Goal: Transaction & Acquisition: Purchase product/service

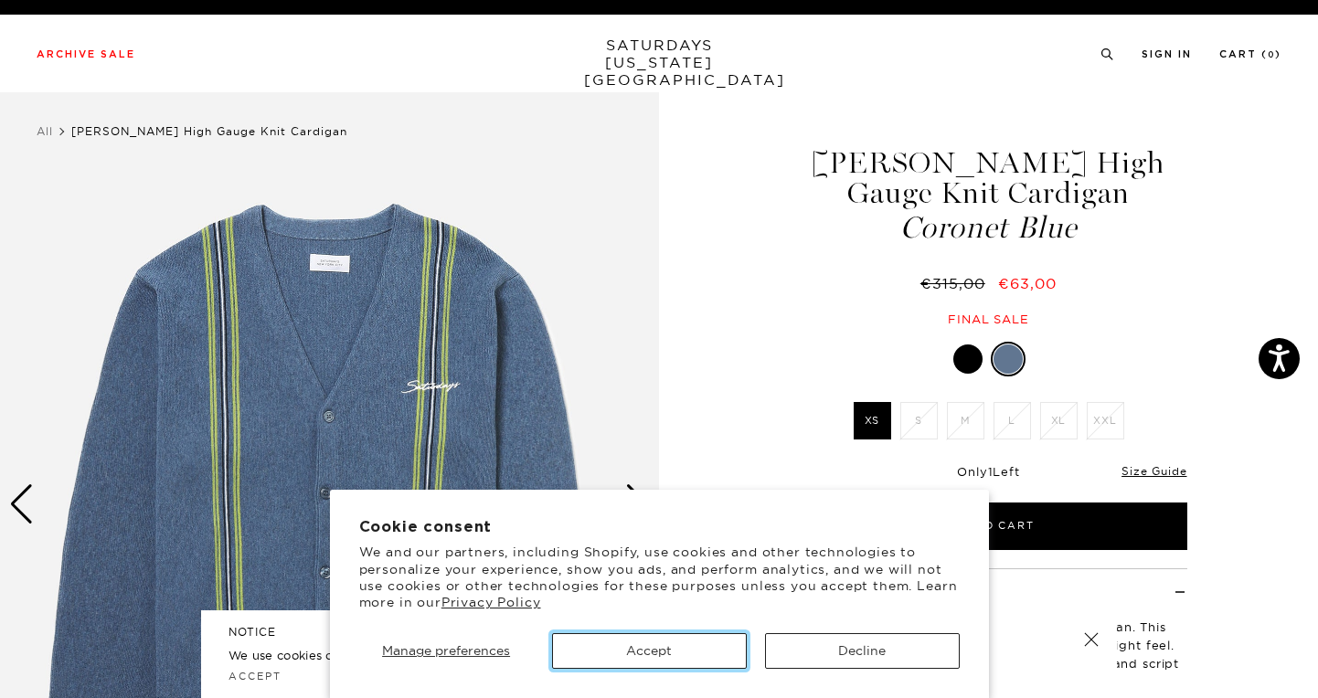
click at [687, 650] on button "Accept" at bounding box center [649, 651] width 195 height 36
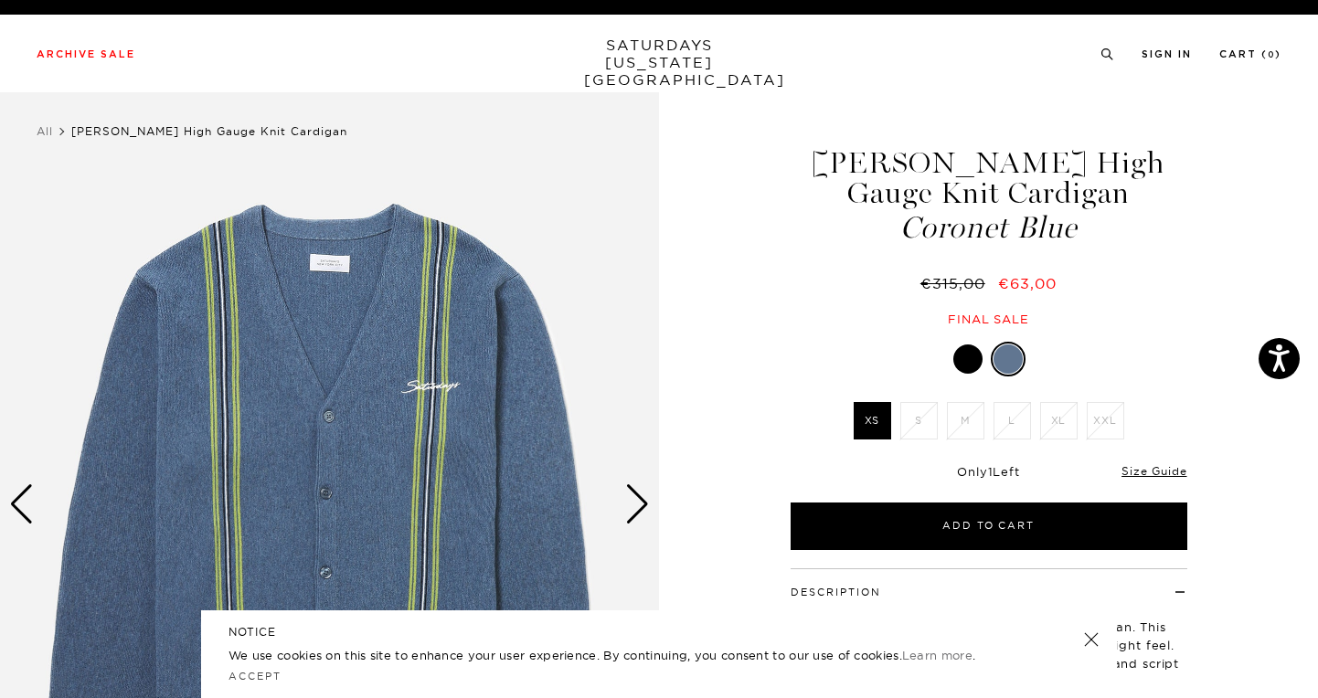
click at [643, 63] on link "SATURDAYS NEW YORK CITY" at bounding box center [659, 63] width 151 height 52
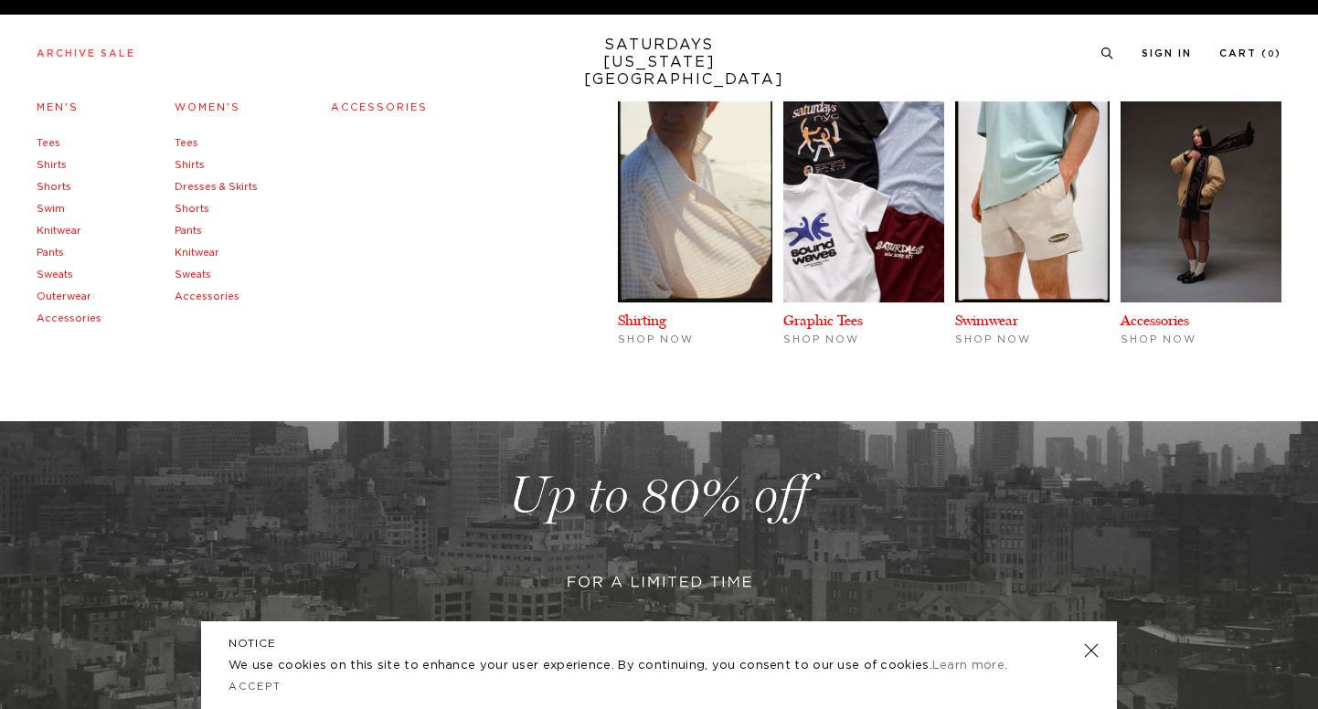
click at [120, 58] on link "Archive Sale" at bounding box center [86, 53] width 99 height 10
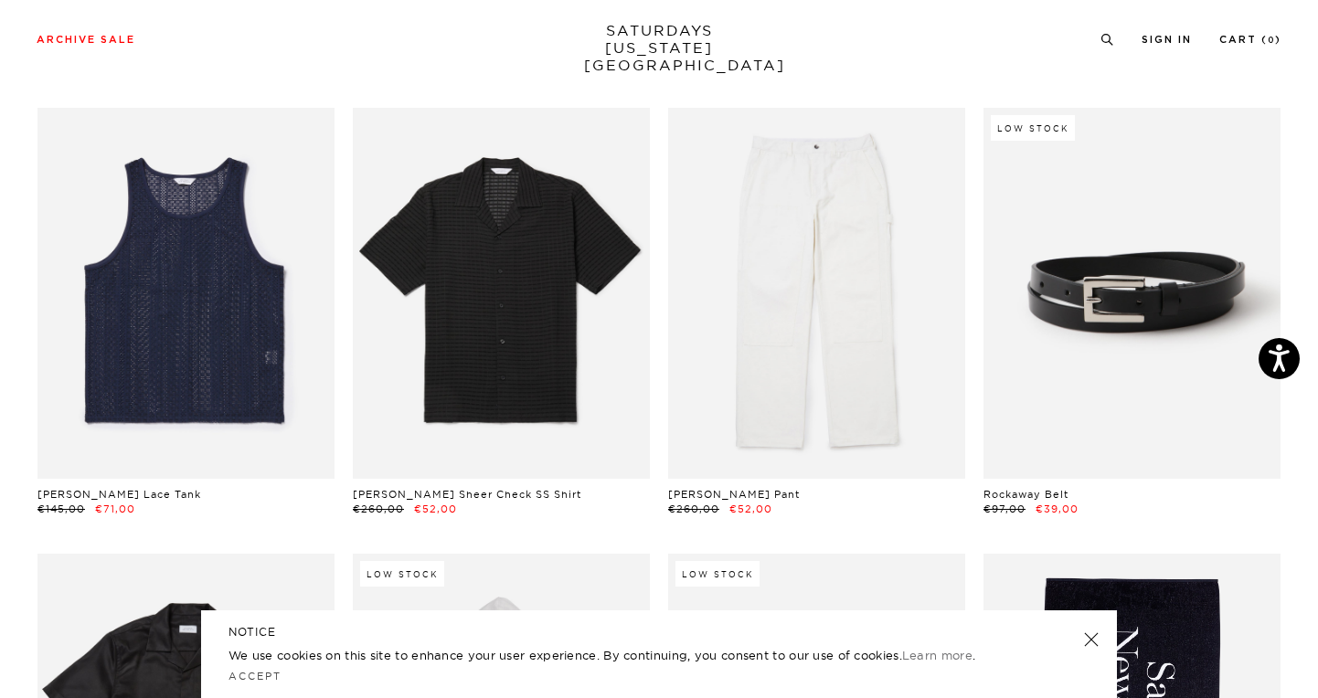
scroll to position [979, 0]
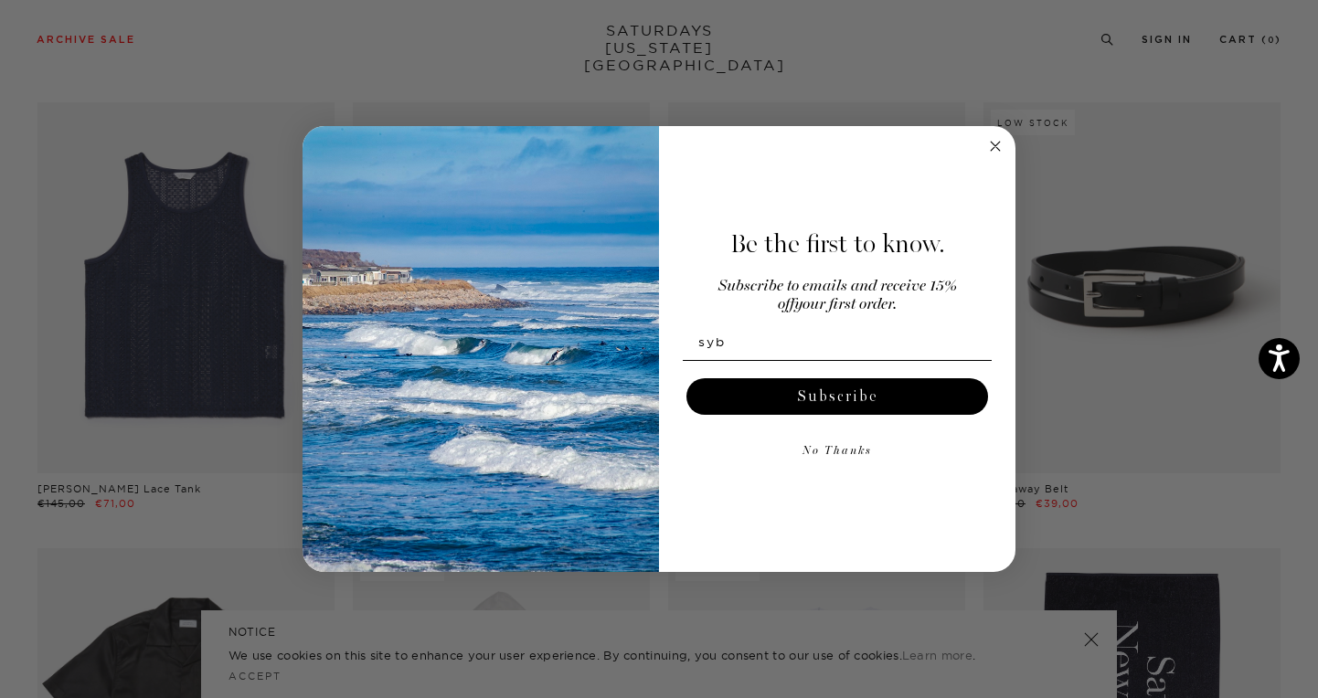
type input "sybrenrenshof14@gmail.com"
click at [855, 392] on button "Subscribe" at bounding box center [837, 396] width 302 height 37
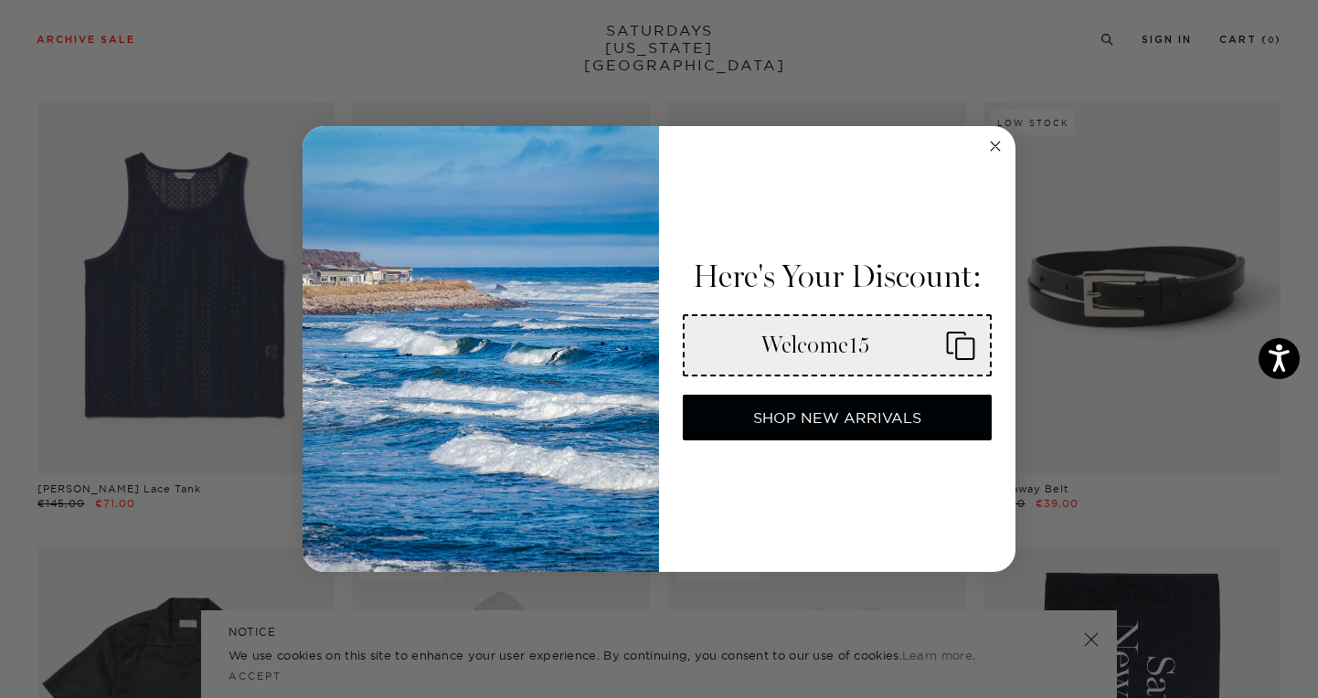
click at [954, 340] on icon "Copy coupon code" at bounding box center [953, 345] width 44 height 29
click at [920, 410] on button "SHOP NEW ARRIVALS" at bounding box center [837, 418] width 309 height 46
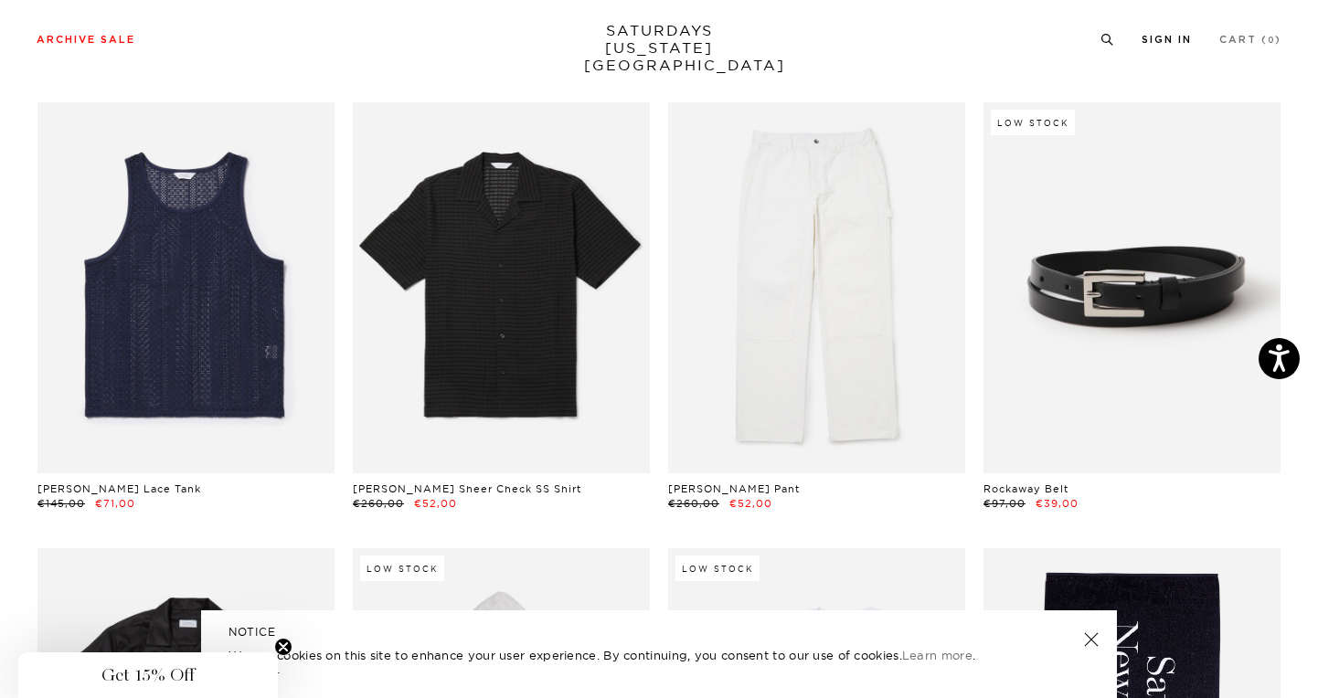
click at [1170, 40] on link "Sign In" at bounding box center [1166, 40] width 50 height 10
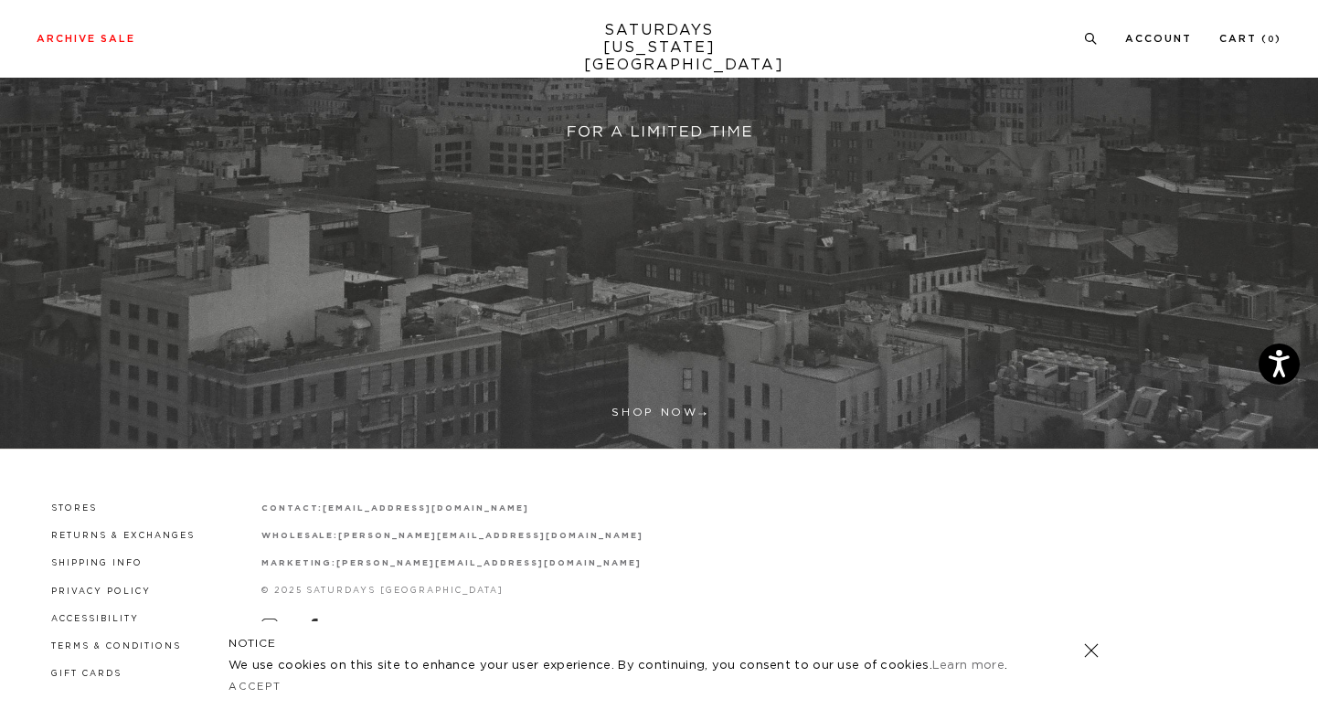
scroll to position [473, 0]
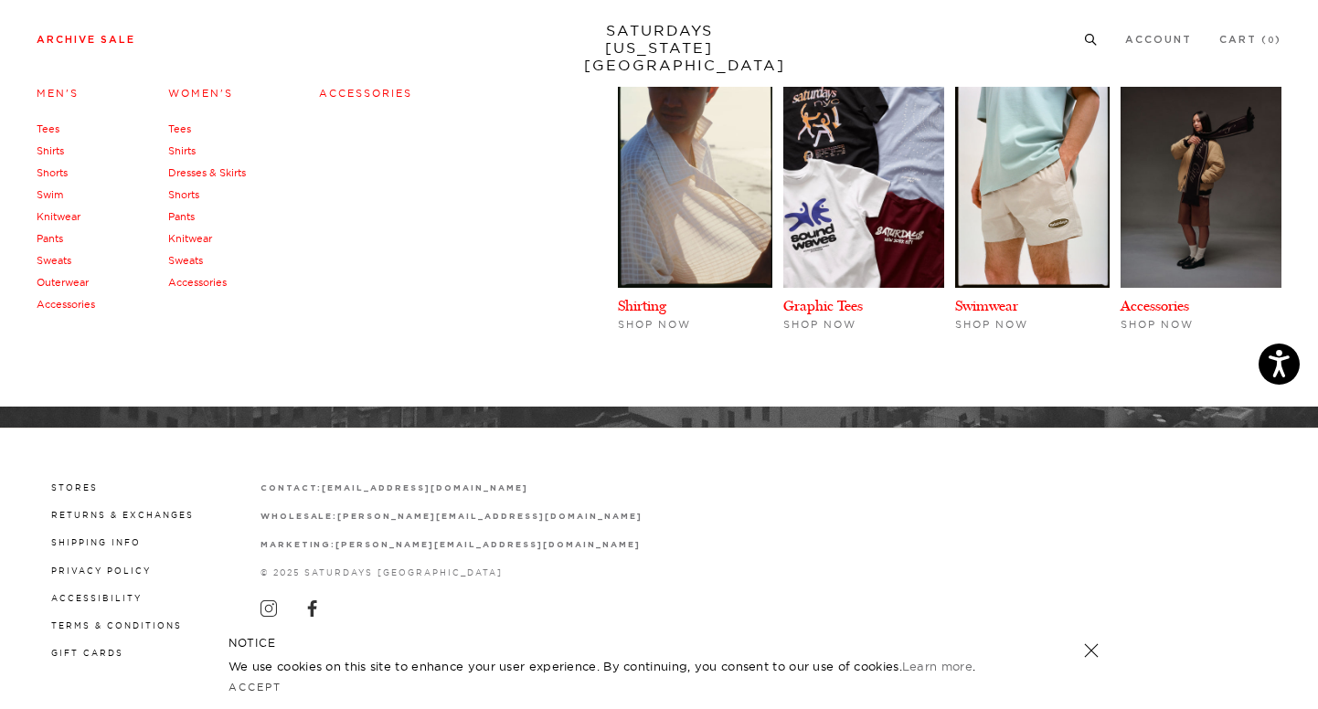
click at [69, 31] on li "Archive Sale Men's Tees Shirts Shorts Swim Knitwear Pants Sweats Outerwear" at bounding box center [86, 38] width 99 height 16
click at [54, 92] on link "Men's" at bounding box center [58, 93] width 42 height 13
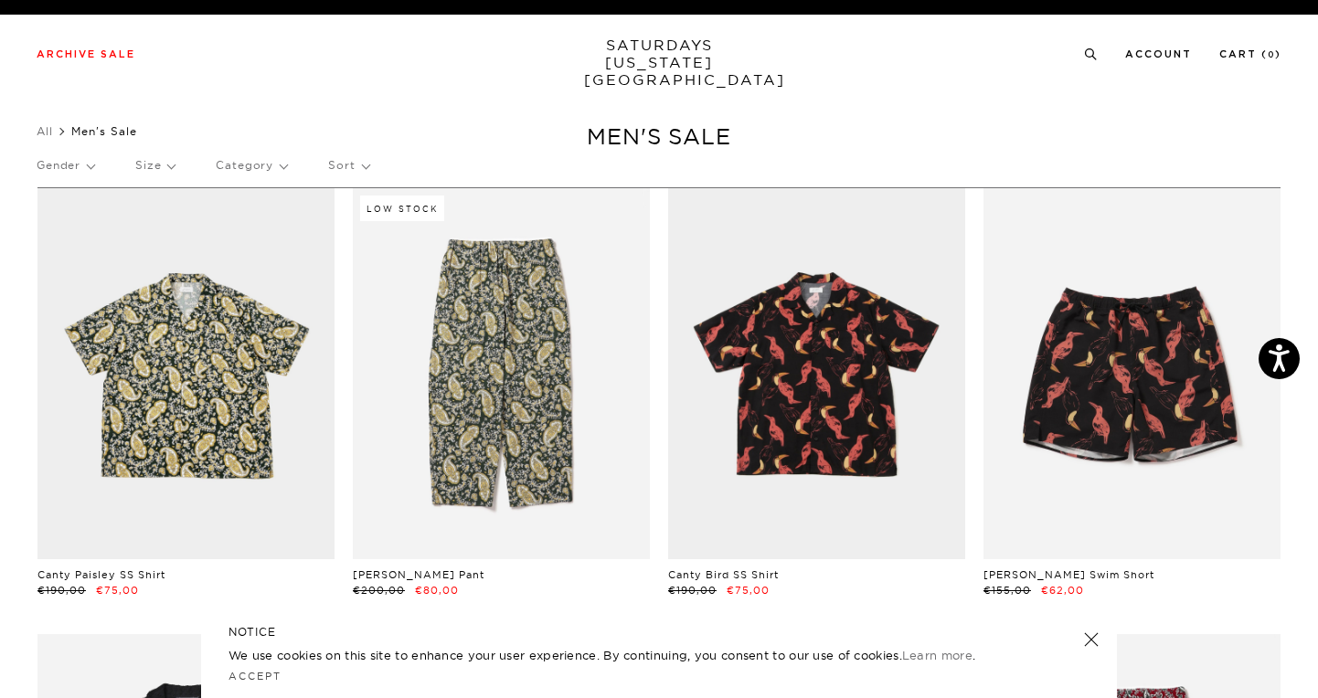
click at [171, 163] on p "Size" at bounding box center [154, 165] width 39 height 42
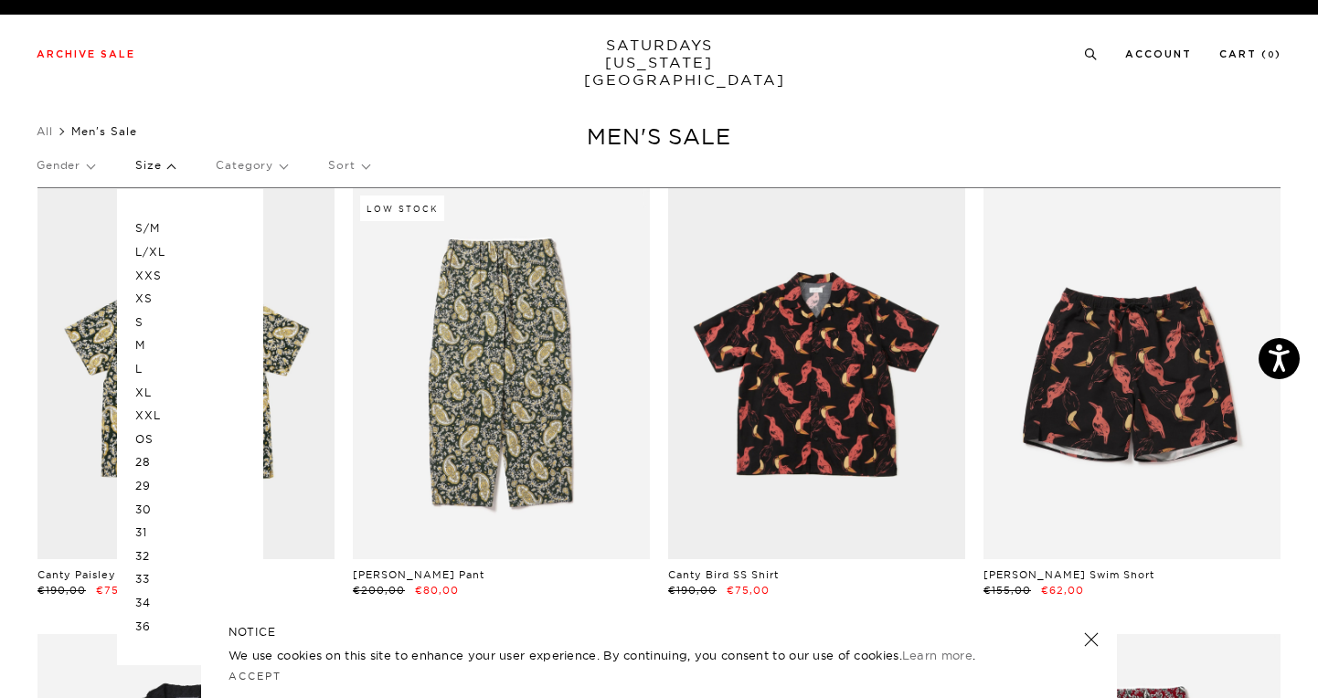
click at [152, 163] on p "Size" at bounding box center [154, 165] width 39 height 42
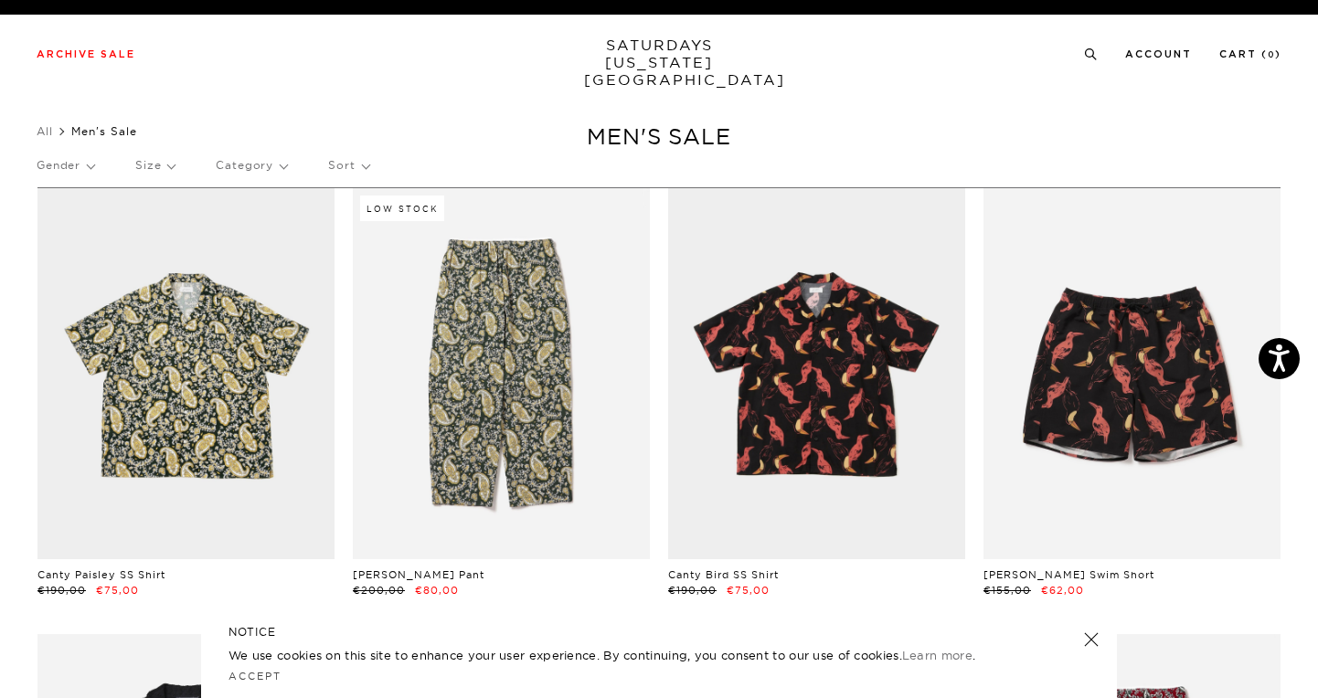
click at [355, 167] on p "Sort" at bounding box center [348, 165] width 40 height 42
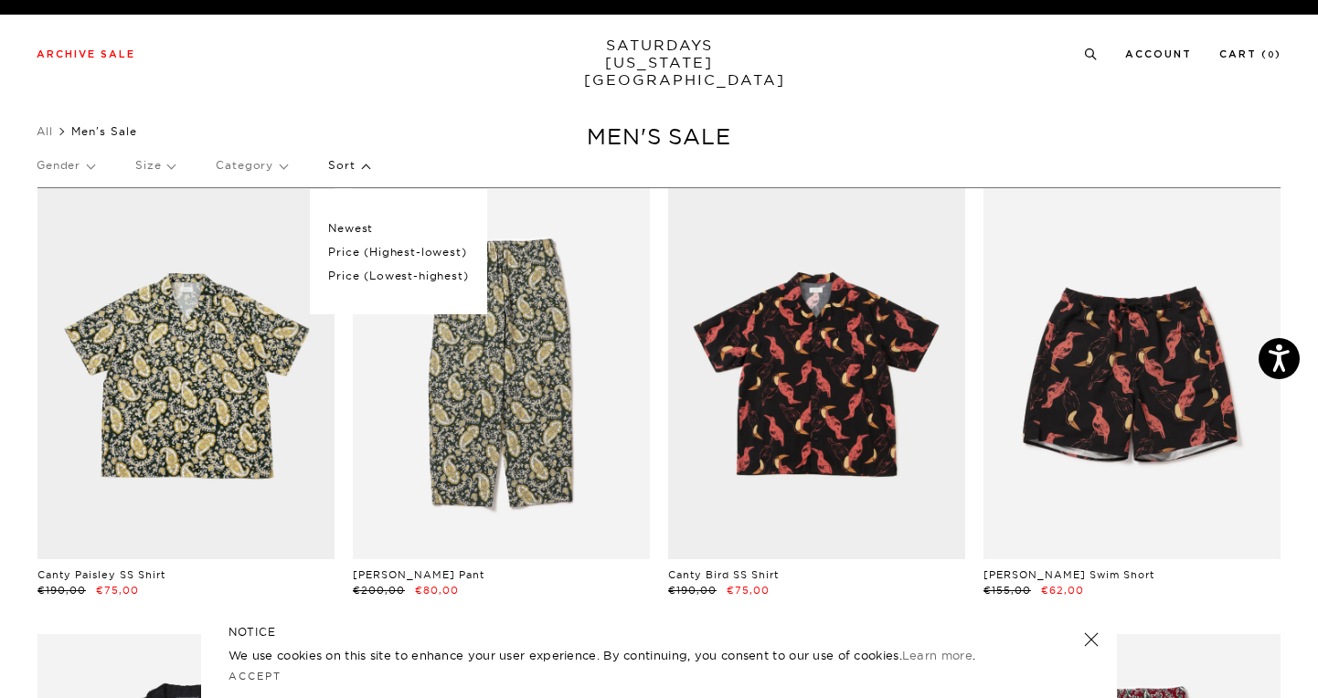
click at [387, 275] on p "Price (Lowest-highest)" at bounding box center [398, 276] width 140 height 24
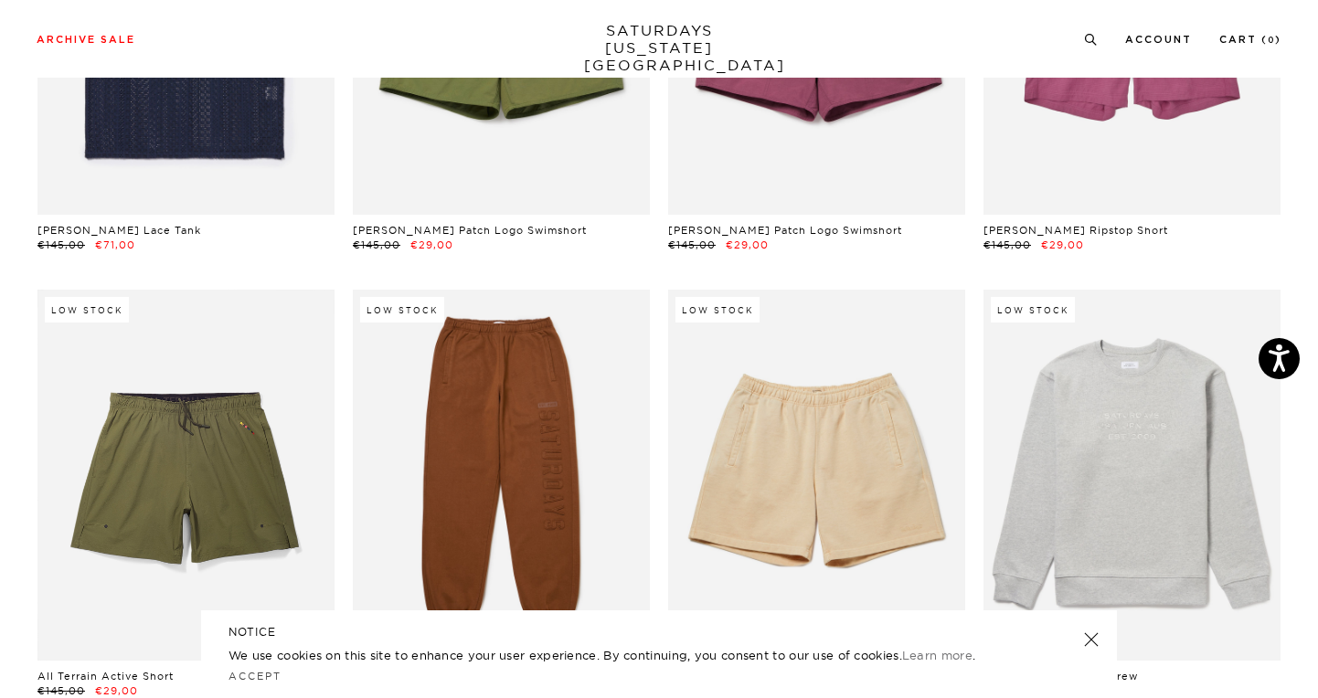
scroll to position [4268, 0]
